Goal: Information Seeking & Learning: Learn about a topic

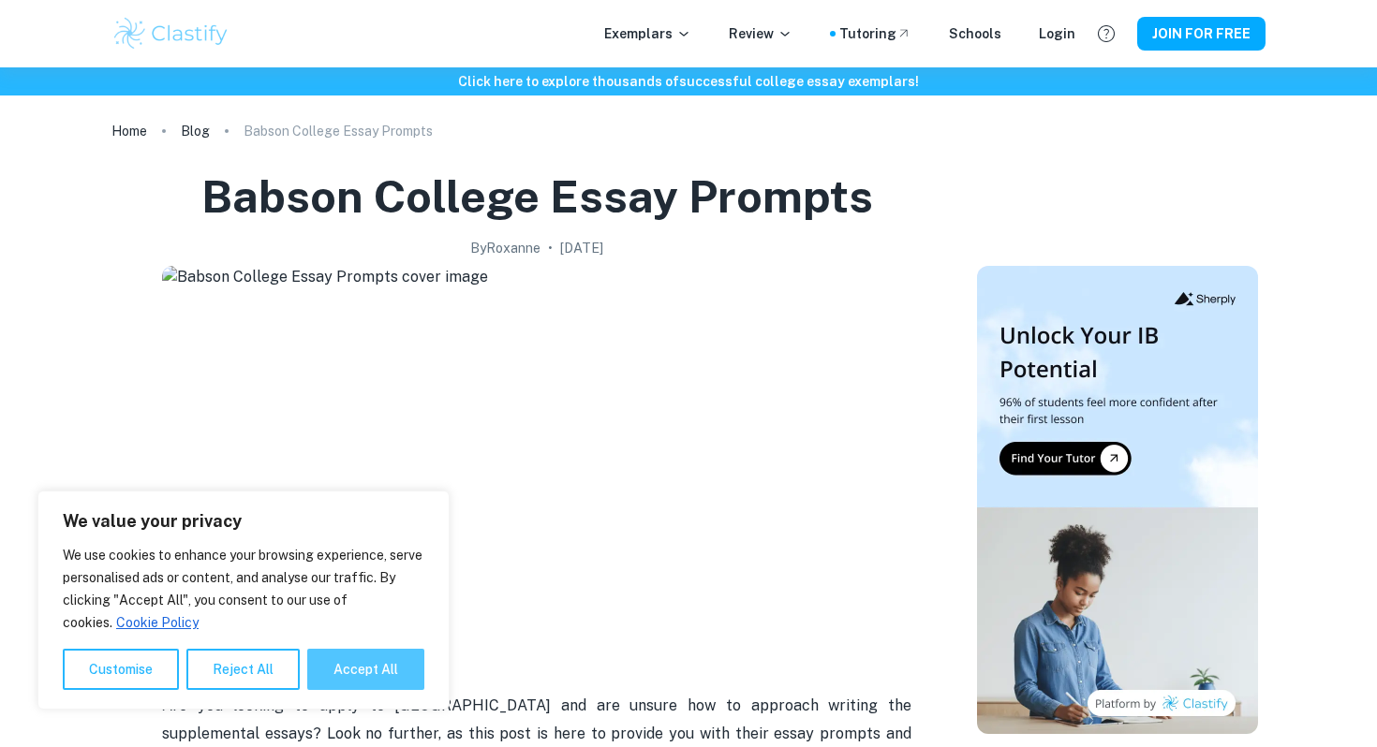
click at [377, 661] on button "Accept All" at bounding box center [365, 669] width 117 height 41
checkbox input "true"
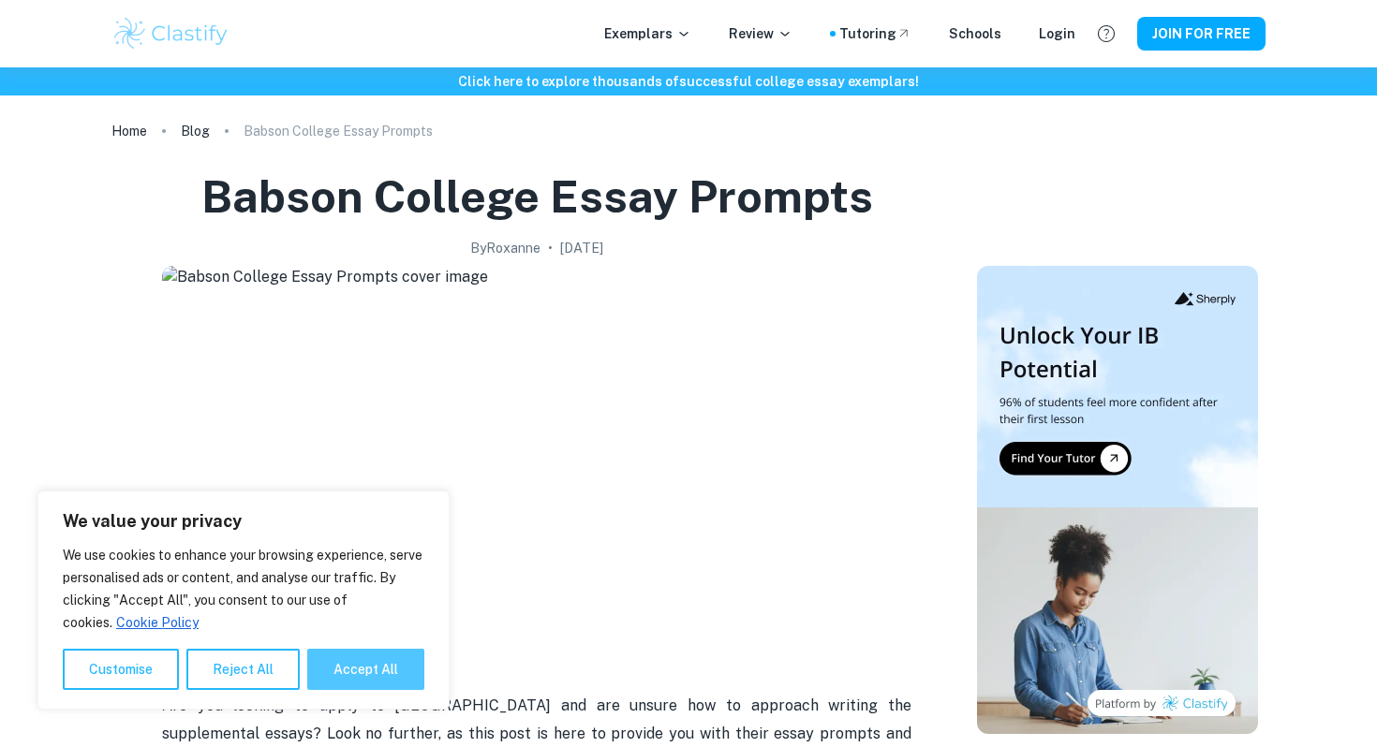
checkbox input "true"
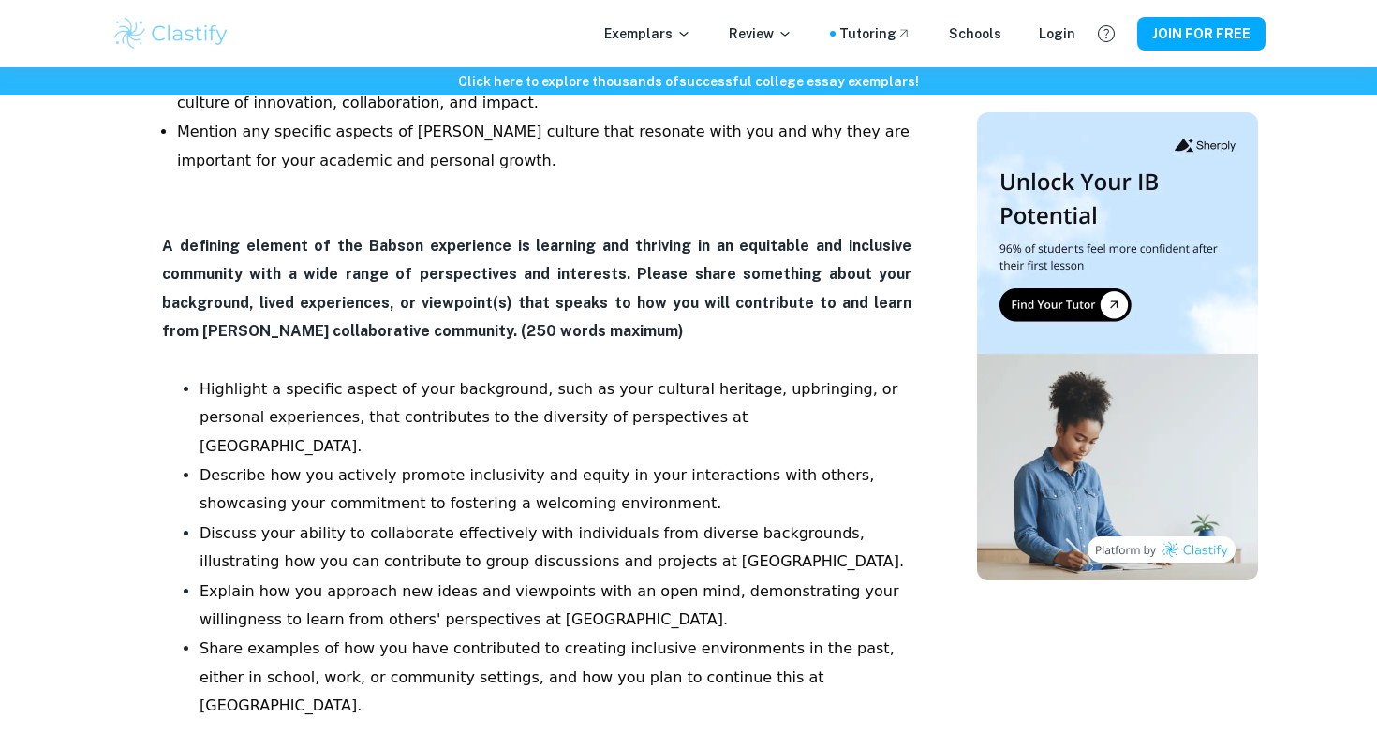
scroll to position [1305, 0]
